Goal: Download file/media

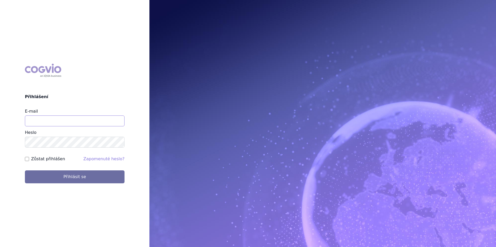
click at [79, 120] on input "E-mail" at bounding box center [75, 121] width 100 height 11
type input "[PERSON_NAME][EMAIL_ADDRESS][PERSON_NAME][PERSON_NAME][DOMAIN_NAME]"
click at [25, 171] on button "Přihlásit se" at bounding box center [75, 177] width 100 height 13
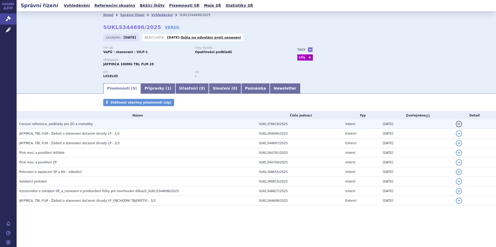
click at [69, 125] on span "Cenové reference, podklady pro ZÚ a metodiky" at bounding box center [56, 124] width 74 height 4
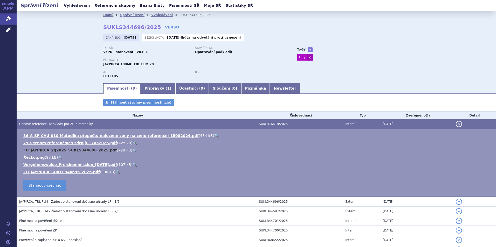
click at [63, 150] on link "FU_JAYPIRCA_2q2025_SUKLS344696_2025.pdf" at bounding box center [69, 150] width 93 height 4
click at [61, 171] on link "ZU_JAYPIRCA_SUKLS344696_2025.pdf" at bounding box center [61, 172] width 76 height 4
click at [82, 152] on link "FU_JAYPIRCA_2q2025_SUKLS344696_2025.pdf" at bounding box center [69, 150] width 93 height 4
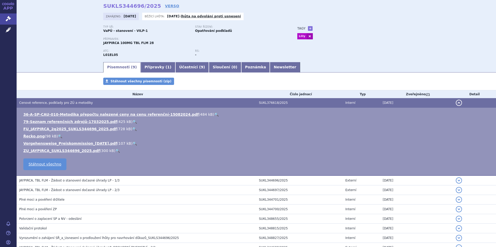
scroll to position [58, 0]
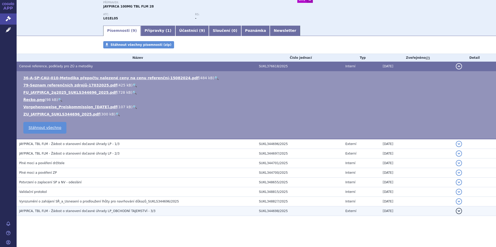
click at [56, 212] on span "JAYPIRCA, TBL FLM - Žádost o stanovení dočasné úhrady LP_OBCHODNÍ TAJEMSTVÍ - 3…" at bounding box center [87, 211] width 136 height 4
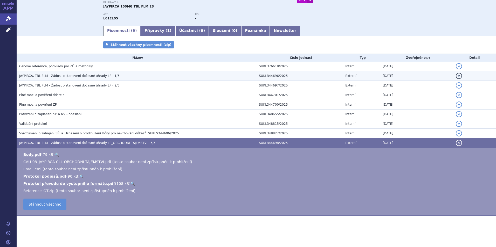
click at [94, 76] on span "JAYPIRCA, TBL FLM - Žádost o stanovení dočasné úhrady LP - 1/3" at bounding box center [69, 76] width 100 height 4
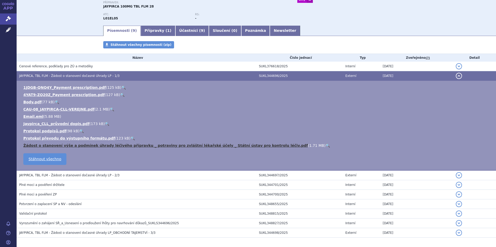
click at [68, 147] on link "Žádost o stanovení výše a podmínek úhrady léčivého přípravku _ potraviny pro zv…" at bounding box center [165, 146] width 284 height 4
